Goal: Task Accomplishment & Management: Manage account settings

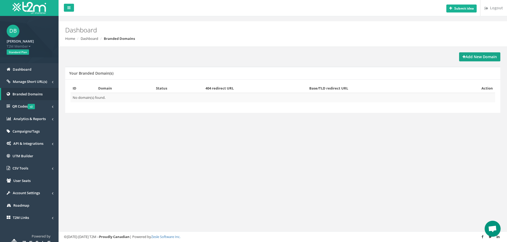
click at [475, 58] on strong "Add New Domain" at bounding box center [479, 56] width 34 height 5
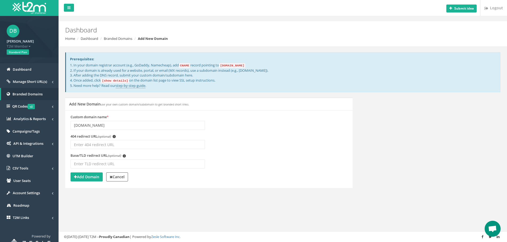
click at [98, 223] on div "Submit idea Logout Dashboard Home Dashboard Branded Domains Add New Domain Prer…" at bounding box center [283, 121] width 448 height 242
drag, startPoint x: 117, startPoint y: 121, endPoint x: 89, endPoint y: 123, distance: 28.5
click at [89, 123] on input "goldeneast181.co.za" at bounding box center [137, 125] width 134 height 9
click at [123, 121] on input "goldeneast181.co.za" at bounding box center [137, 125] width 134 height 9
click at [124, 124] on input "goldeneast181.co.za" at bounding box center [137, 125] width 134 height 9
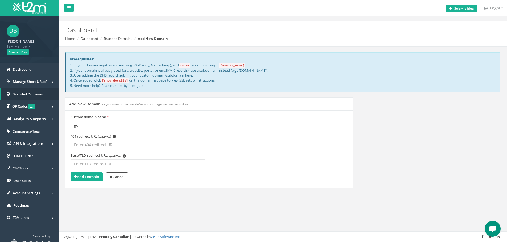
type input "g"
paste input "https://goldeneast181.co.za/"
type input "[URL][DOMAIN_NAME]"
click at [94, 177] on strong "Add Domain" at bounding box center [86, 176] width 25 height 5
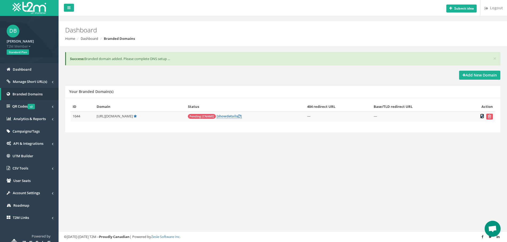
click at [482, 117] on icon at bounding box center [482, 116] width 4 height 3
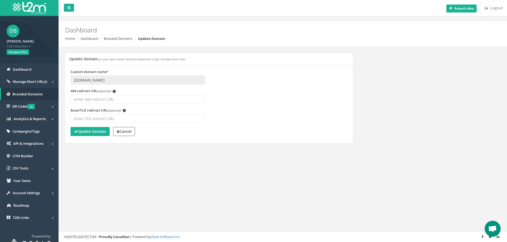
click at [119, 41] on li "Branded Domains" at bounding box center [115, 38] width 33 height 5
click at [119, 37] on link "Branded Domains" at bounding box center [118, 38] width 28 height 5
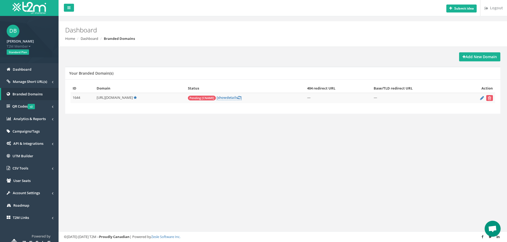
click at [90, 41] on li "Dashboard" at bounding box center [87, 38] width 22 height 5
click at [89, 40] on link "Dashboard" at bounding box center [90, 38] width 18 height 5
click at [239, 98] on link "[ show details ]" at bounding box center [228, 97] width 25 height 5
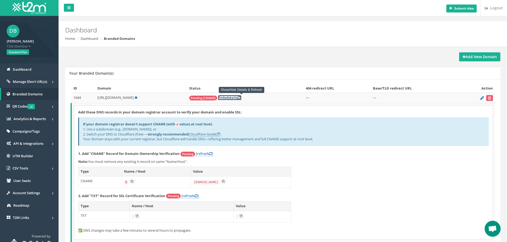
scroll to position [33, 0]
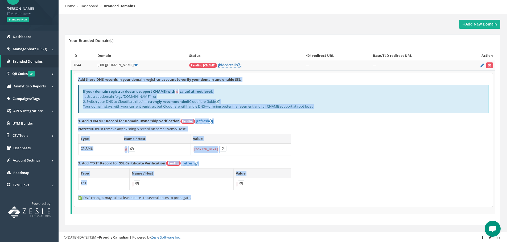
drag, startPoint x: 272, startPoint y: 207, endPoint x: 82, endPoint y: 80, distance: 228.0
click at [77, 76] on td "Add these DNS records in your domain registrar account to verify your domain an…" at bounding box center [283, 143] width 424 height 144
copy div "Add these DNS records in your domain registrar account to verify your domain an…"
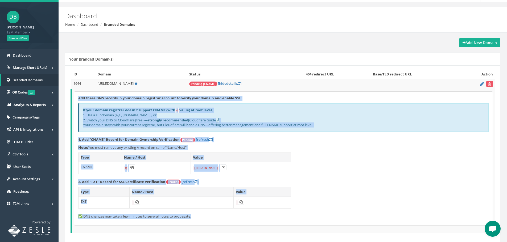
scroll to position [0, 0]
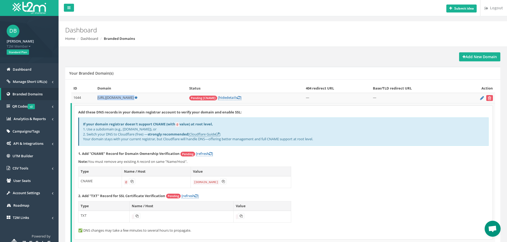
drag, startPoint x: 150, startPoint y: 97, endPoint x: 100, endPoint y: 101, distance: 50.4
click at [97, 101] on td "http://goldeneast181.co.za/" at bounding box center [141, 98] width 92 height 10
copy td "http://goldeneast181.co.za/"
click at [139, 218] on button at bounding box center [137, 216] width 6 height 6
click at [243, 216] on icon at bounding box center [240, 216] width 3 height 3
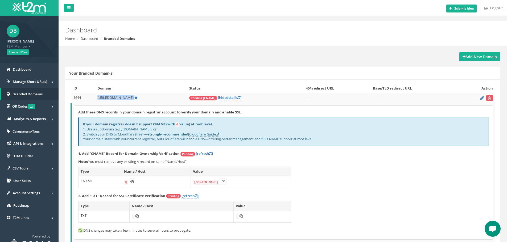
copy td "http://goldeneast181.co.za/"
click at [242, 218] on button at bounding box center [241, 216] width 6 height 6
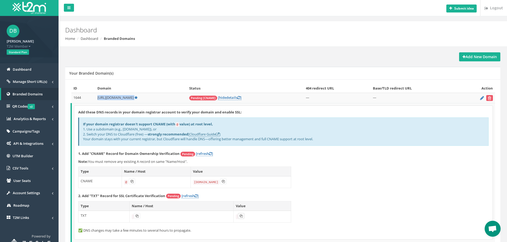
click at [242, 218] on button at bounding box center [241, 216] width 6 height 6
click at [188, 196] on link "[refresh ]" at bounding box center [189, 196] width 17 height 5
click at [132, 217] on icon at bounding box center [132, 216] width 3 height 3
copy td "[URL][DOMAIN_NAME]"
click at [132, 217] on button at bounding box center [133, 216] width 6 height 6
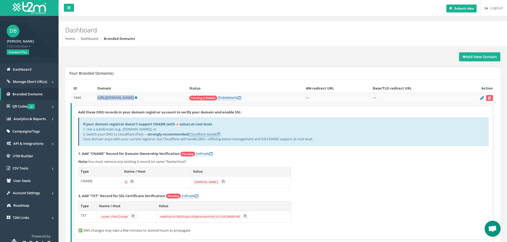
click at [133, 216] on button at bounding box center [133, 216] width 6 height 6
click at [133, 216] on icon at bounding box center [132, 216] width 3 height 3
copy td "http://goldeneast181.co.za/"
click at [133, 215] on icon at bounding box center [132, 216] width 3 height 3
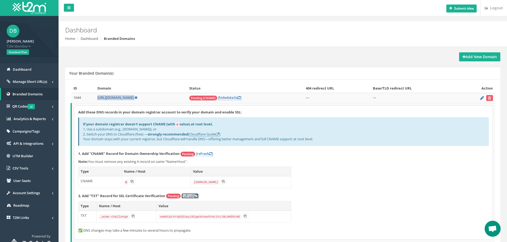
click at [187, 194] on link "[refresh ]" at bounding box center [189, 196] width 17 height 5
click at [187, 195] on link "[refresh ]" at bounding box center [189, 196] width 17 height 5
click at [192, 196] on link "[refresh ]" at bounding box center [189, 196] width 17 height 5
copy td "http://goldeneast181.co.za/"
drag, startPoint x: 141, startPoint y: 96, endPoint x: 94, endPoint y: 97, distance: 47.3
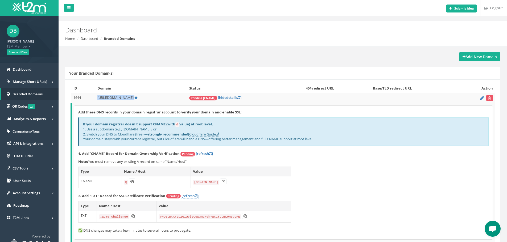
click at [94, 97] on tr "1644 http://goldeneast181.co.za/ Pending [CNAME] [ hide details ] — —" at bounding box center [283, 98] width 424 height 10
copy tr "http://goldeneast181.co.za/"
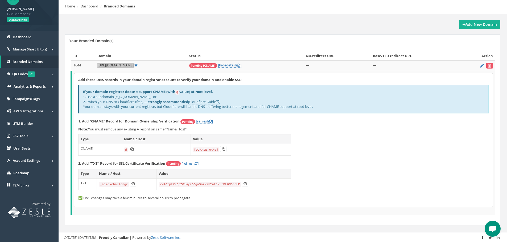
scroll to position [33, 0]
click at [209, 121] on link "[refresh ]" at bounding box center [204, 121] width 17 height 5
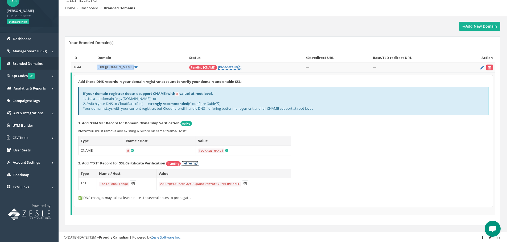
click at [190, 163] on link "[refresh ]" at bounding box center [189, 163] width 17 height 5
click at [481, 69] on icon at bounding box center [482, 67] width 4 height 3
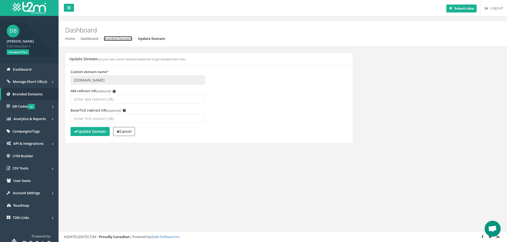
click at [123, 39] on link "Branded Domains" at bounding box center [118, 38] width 28 height 5
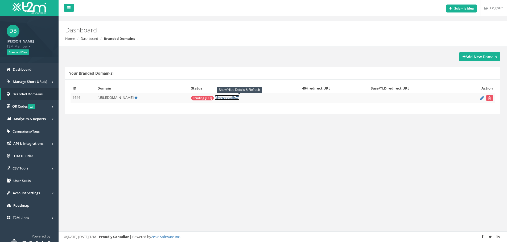
click at [239, 96] on link "[ show details ]" at bounding box center [226, 97] width 25 height 5
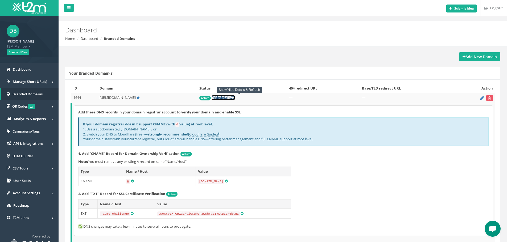
scroll to position [27, 0]
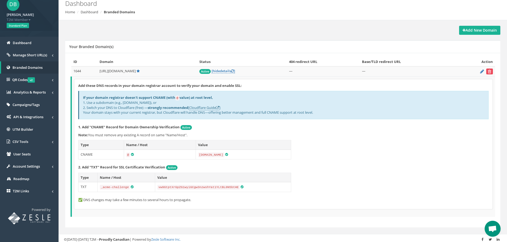
drag, startPoint x: 488, startPoint y: 74, endPoint x: 283, endPoint y: 21, distance: 211.6
click at [488, 74] on button "submit" at bounding box center [489, 72] width 7 height 6
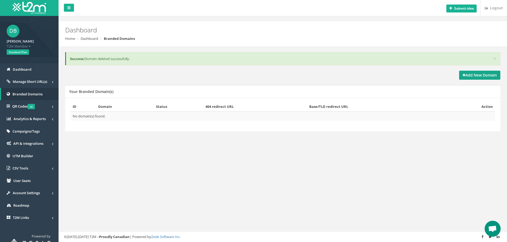
click at [486, 74] on strong "Add New Domain" at bounding box center [479, 75] width 34 height 5
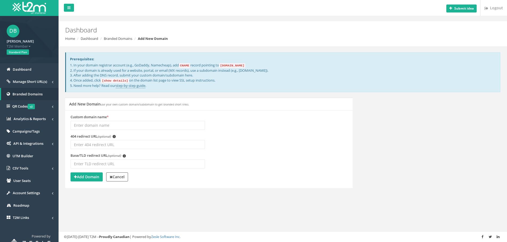
drag, startPoint x: 98, startPoint y: 132, endPoint x: 102, endPoint y: 127, distance: 6.8
click at [99, 132] on div "Custom domain name *" at bounding box center [137, 124] width 142 height 19
click at [103, 124] on input "Custom domain name *" at bounding box center [137, 125] width 134 height 9
paste input "https://goldeneast181.co.za/"
drag, startPoint x: 94, startPoint y: 125, endPoint x: 82, endPoint y: 126, distance: 11.4
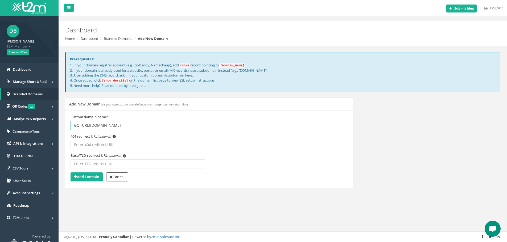
click at [82, 126] on input "GO.https://goldeneast181.co.za/" at bounding box center [137, 125] width 134 height 9
type input "go.goldeneast181.co.za/"
click at [87, 175] on strong "Add Domain" at bounding box center [86, 176] width 25 height 5
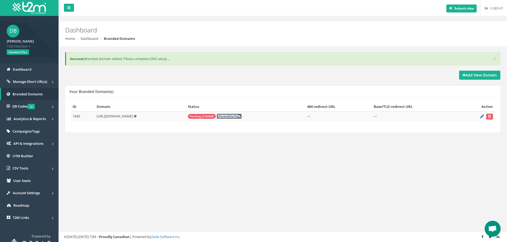
click at [241, 116] on link "[ show details ]" at bounding box center [228, 116] width 25 height 5
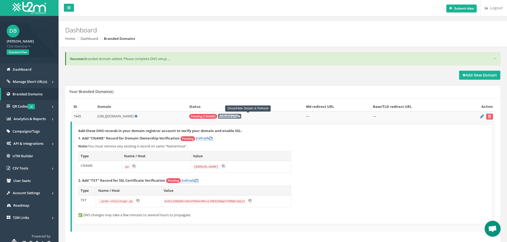
scroll to position [18, 0]
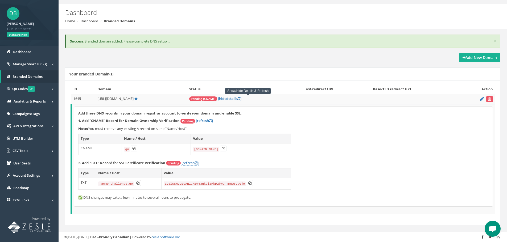
click at [139, 185] on button at bounding box center [138, 183] width 6 height 6
click at [248, 182] on icon at bounding box center [249, 183] width 3 height 3
click at [225, 149] on button at bounding box center [223, 149] width 6 height 6
click at [206, 121] on link "[refresh ]" at bounding box center [204, 120] width 17 height 5
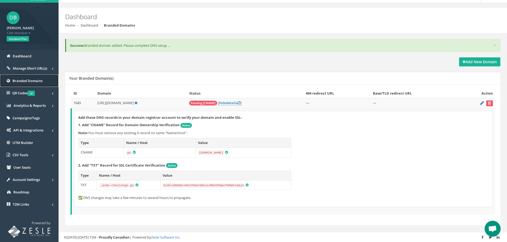
click at [21, 82] on span "Branded Domains" at bounding box center [27, 80] width 30 height 5
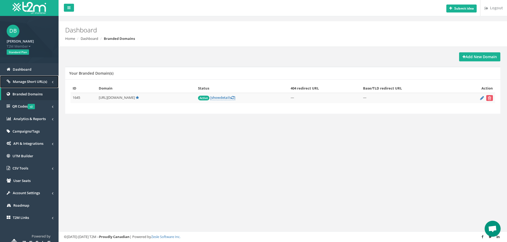
click at [21, 79] on link "Manage Short URL(s)" at bounding box center [29, 82] width 59 height 12
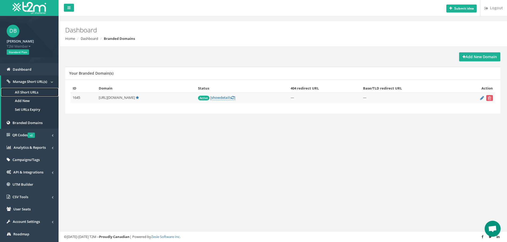
click at [26, 91] on link "All Short URLs" at bounding box center [29, 92] width 57 height 9
